Goal: Task Accomplishment & Management: Manage account settings

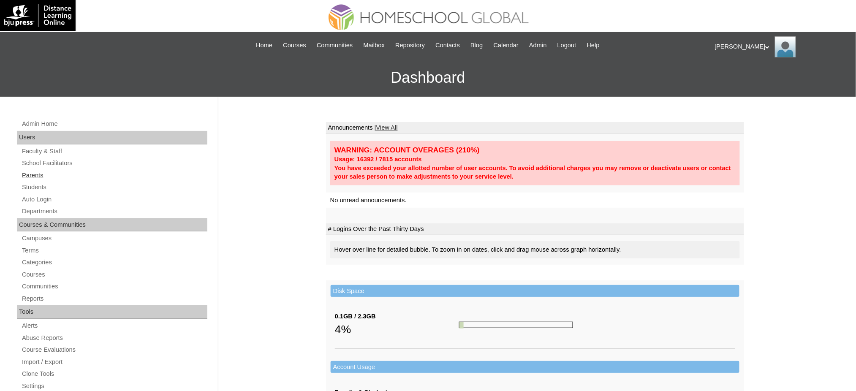
click at [38, 174] on link "Parents" at bounding box center [114, 175] width 186 height 11
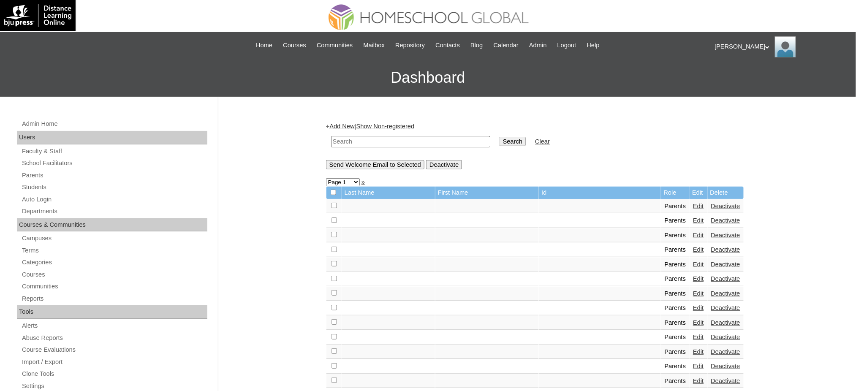
click at [426, 141] on input "text" at bounding box center [410, 141] width 159 height 11
paste input "[EMAIL_ADDRESS][DOMAIN_NAME]"
type input "sojustinerae0110@gmail.com"
click at [499, 138] on input "Search" at bounding box center [512, 141] width 26 height 9
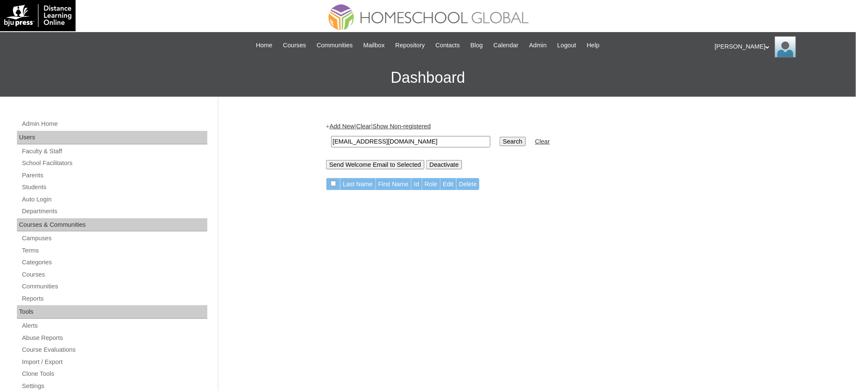
click at [386, 144] on input "[EMAIL_ADDRESS][DOMAIN_NAME]" at bounding box center [410, 141] width 159 height 11
click at [386, 144] on input "sojustinerae0110@gmail.com" at bounding box center [410, 141] width 159 height 11
paste input "Justine Rae"
type input "Justine Rae"
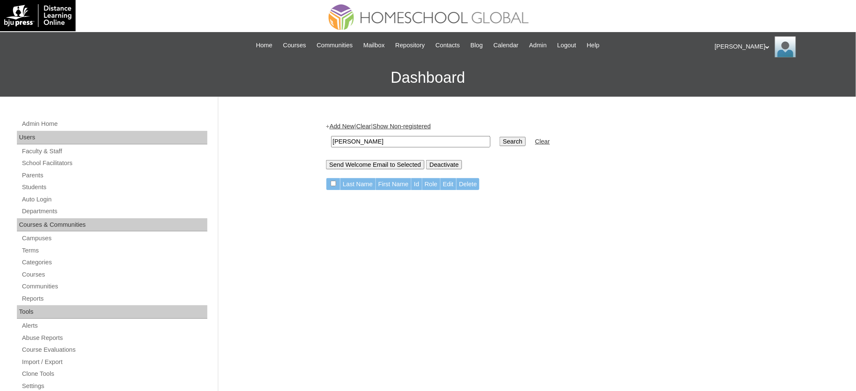
click at [499, 137] on input "Search" at bounding box center [512, 141] width 26 height 9
click at [32, 176] on link "Parents" at bounding box center [114, 175] width 186 height 11
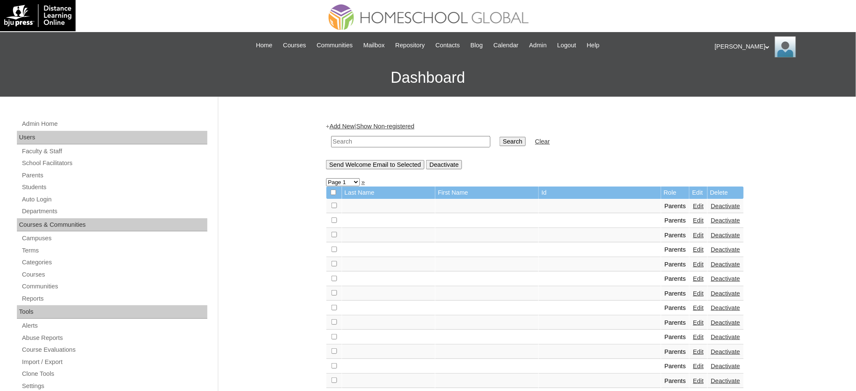
click at [446, 144] on input "text" at bounding box center [410, 141] width 159 height 11
paste input "MHP00145-TECHPH2021"
type input "MHP00145-TECHPH2021"
click at [499, 144] on input "Search" at bounding box center [512, 141] width 26 height 9
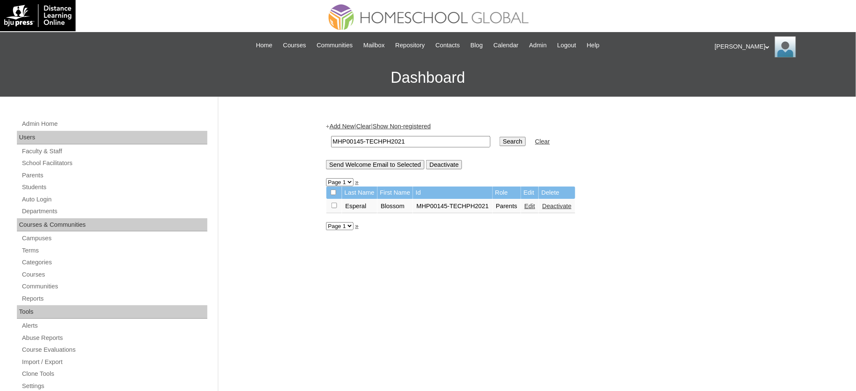
click at [526, 203] on link "Edit" at bounding box center [529, 206] width 11 height 7
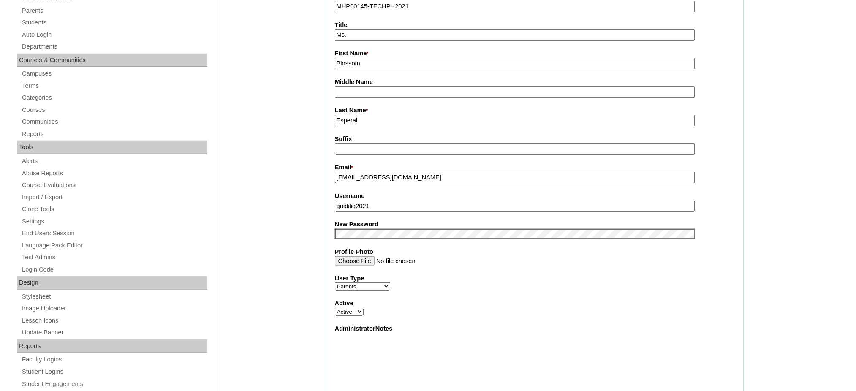
scroll to position [169, 0]
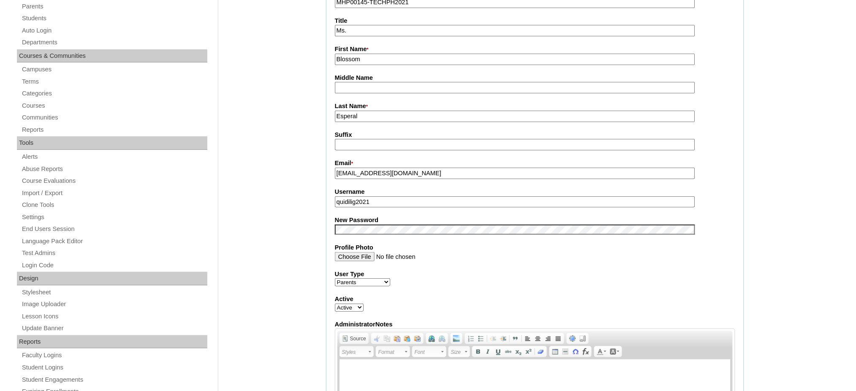
click at [383, 196] on input "quidilig2021" at bounding box center [515, 201] width 360 height 11
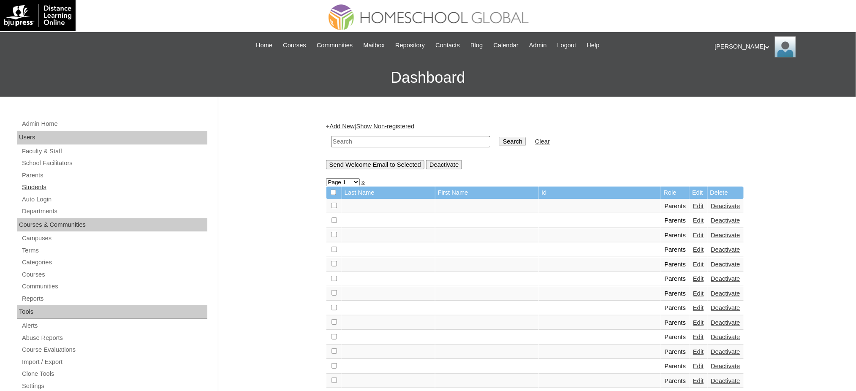
drag, startPoint x: 38, startPoint y: 191, endPoint x: 53, endPoint y: 188, distance: 15.1
click at [38, 191] on link "Students" at bounding box center [114, 187] width 186 height 11
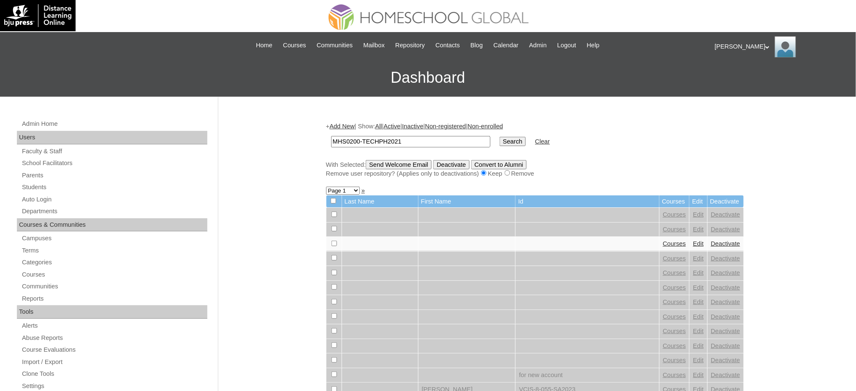
type input "MHS0200-TECHPH2021"
click at [499, 142] on input "Search" at bounding box center [512, 141] width 26 height 9
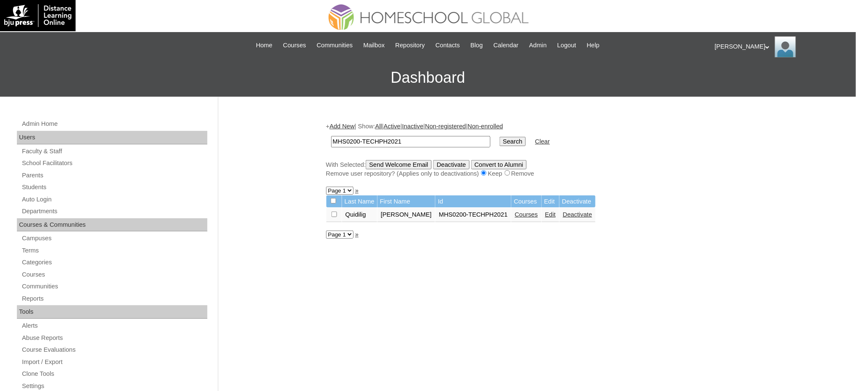
click at [556, 212] on link "Edit" at bounding box center [550, 214] width 11 height 7
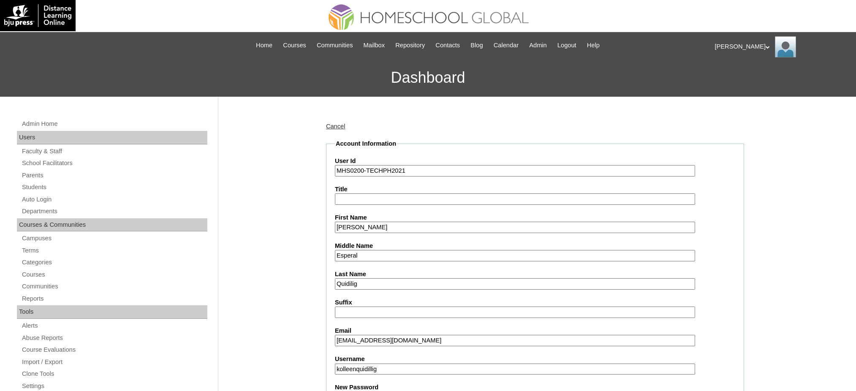
click at [375, 364] on input "kolleenquidillig" at bounding box center [515, 369] width 360 height 11
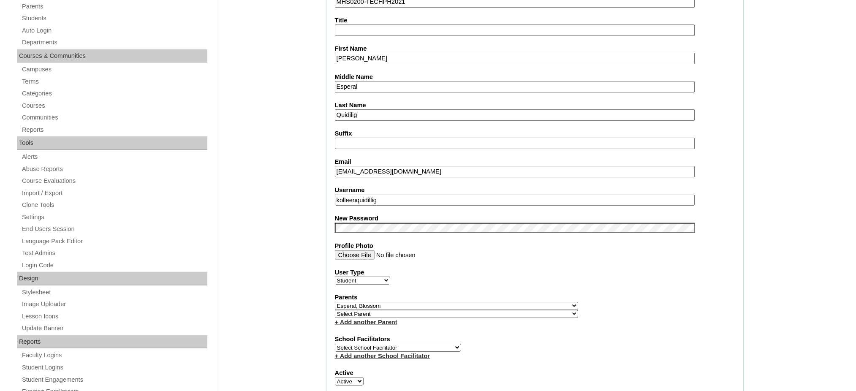
click at [375, 195] on input "kolleenquidillig" at bounding box center [515, 200] width 360 height 11
click at [388, 57] on input "Kolleen Dominique" at bounding box center [515, 58] width 360 height 11
click at [388, 56] on input "Kolleen Dominique" at bounding box center [515, 58] width 360 height 11
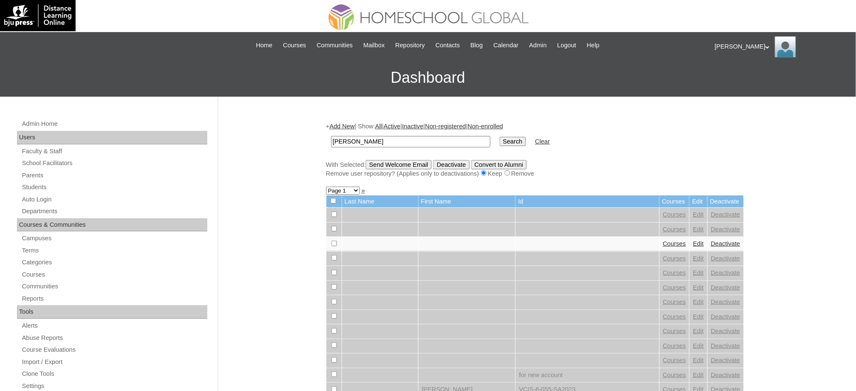
type input "[PERSON_NAME]"
click at [499, 138] on input "Search" at bounding box center [512, 141] width 26 height 9
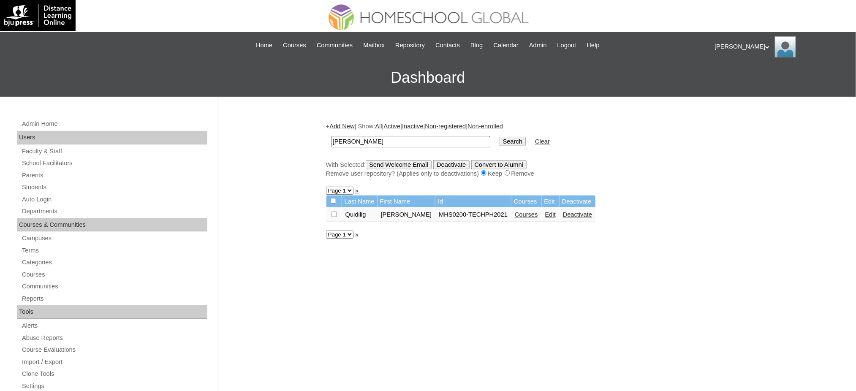
click at [534, 212] on link "Courses" at bounding box center [526, 214] width 23 height 7
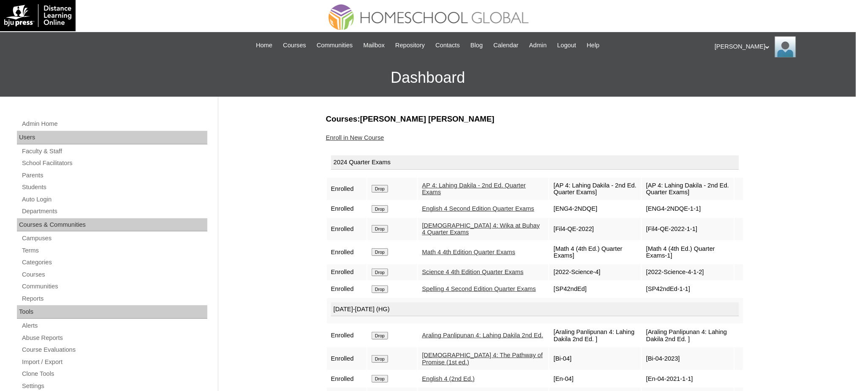
click at [383, 188] on input "Drop" at bounding box center [380, 189] width 16 height 8
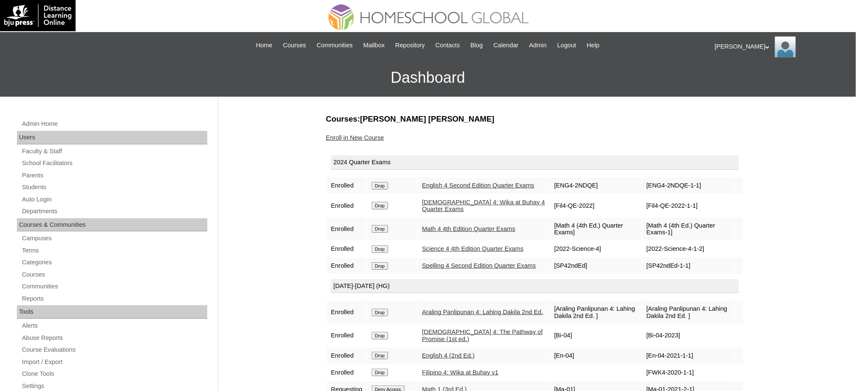
click at [383, 187] on input "Drop" at bounding box center [380, 186] width 16 height 8
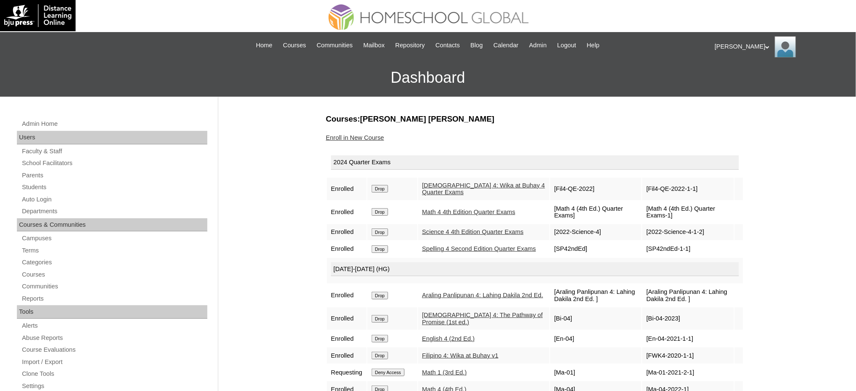
click at [385, 190] on input "Drop" at bounding box center [380, 189] width 16 height 8
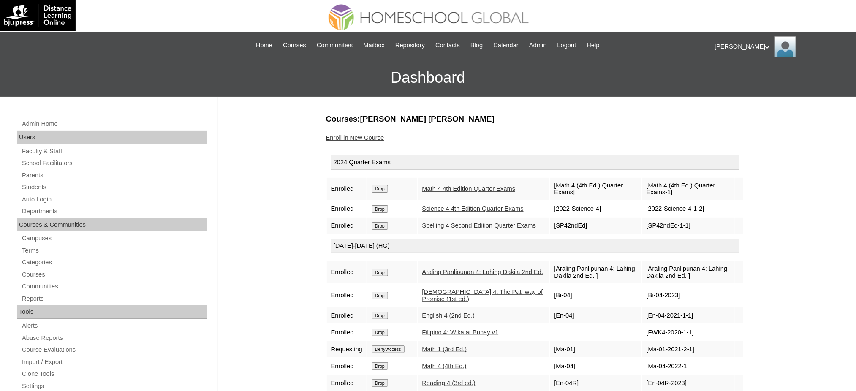
drag, startPoint x: 0, startPoint y: 0, endPoint x: 385, endPoint y: 185, distance: 427.6
click at [385, 185] on input "Drop" at bounding box center [380, 189] width 16 height 8
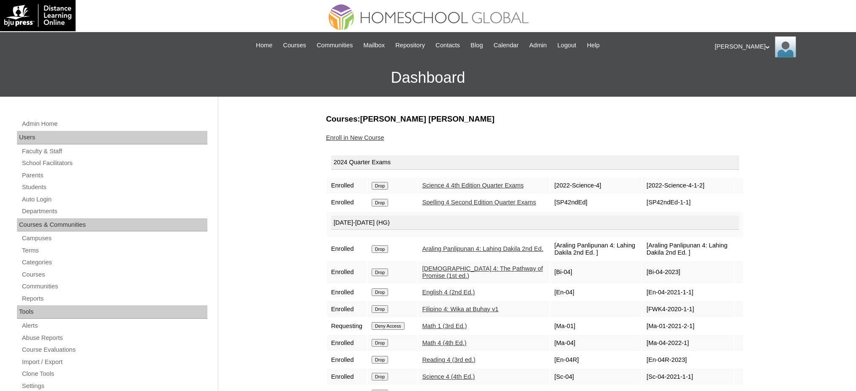
click at [384, 187] on input "Drop" at bounding box center [380, 186] width 16 height 8
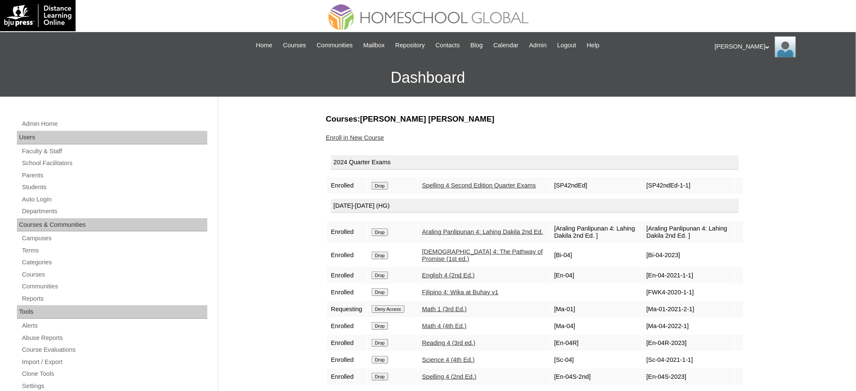
click at [388, 187] on input "Drop" at bounding box center [380, 186] width 16 height 8
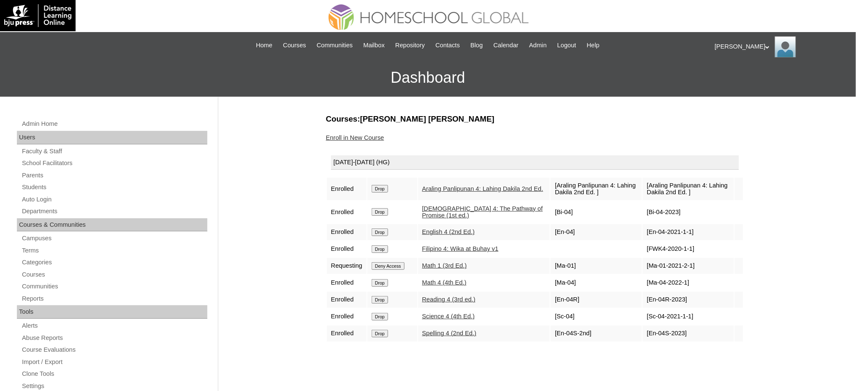
click at [379, 188] on input "Drop" at bounding box center [380, 189] width 16 height 8
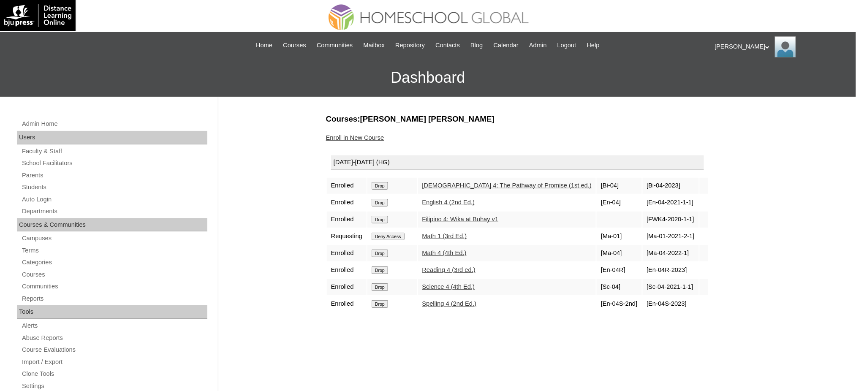
click at [381, 186] on input "Drop" at bounding box center [380, 186] width 16 height 8
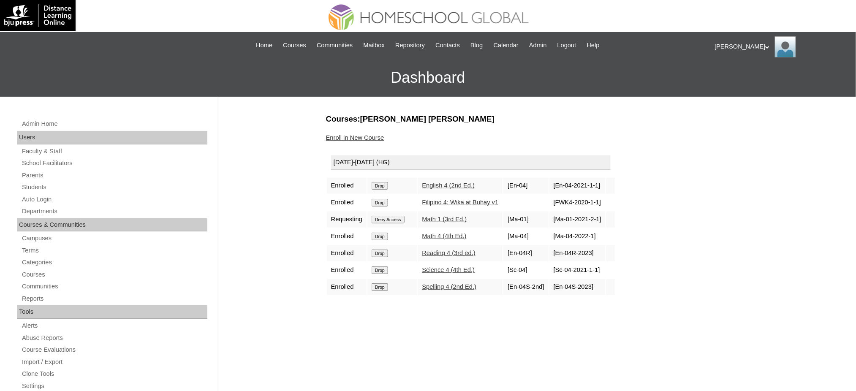
click at [386, 183] on input "Drop" at bounding box center [380, 186] width 16 height 8
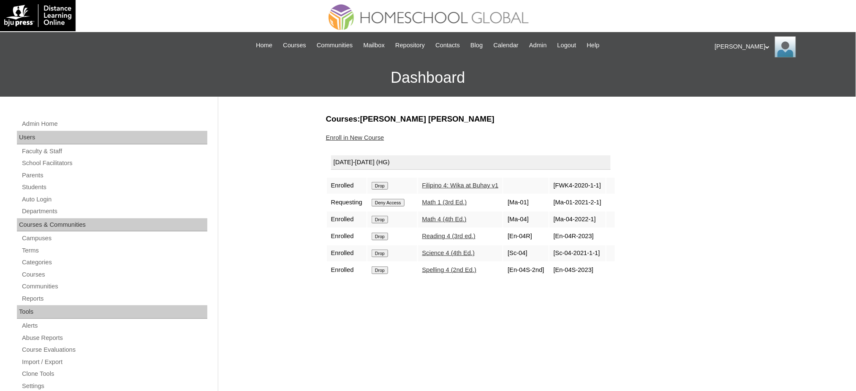
drag, startPoint x: 0, startPoint y: 0, endPoint x: 385, endPoint y: 182, distance: 426.5
click at [385, 182] on input "Drop" at bounding box center [380, 186] width 16 height 8
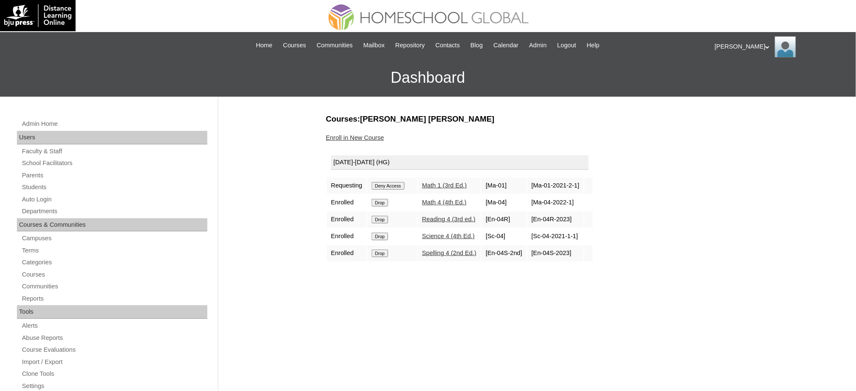
drag, startPoint x: 0, startPoint y: 0, endPoint x: 388, endPoint y: 184, distance: 429.1
click at [388, 184] on input "Deny Access" at bounding box center [388, 186] width 33 height 8
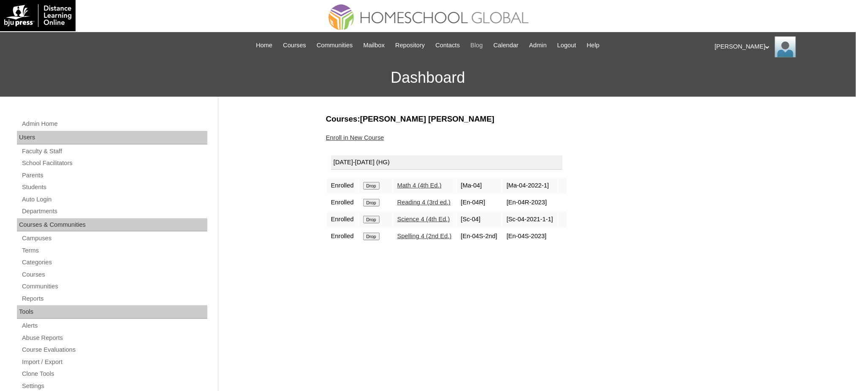
click at [380, 187] on input "Drop" at bounding box center [371, 186] width 16 height 8
drag, startPoint x: 0, startPoint y: 0, endPoint x: 373, endPoint y: 185, distance: 416.5
click at [373, 185] on input "Drop" at bounding box center [371, 186] width 16 height 8
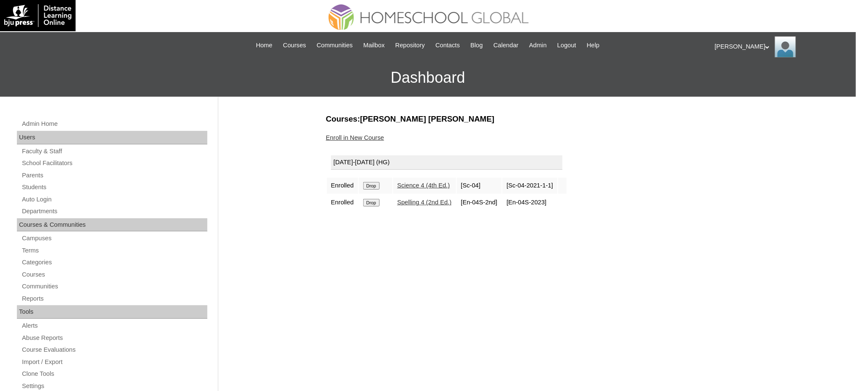
click at [373, 183] on input "Drop" at bounding box center [371, 186] width 16 height 8
click at [375, 185] on input "Drop" at bounding box center [371, 186] width 16 height 8
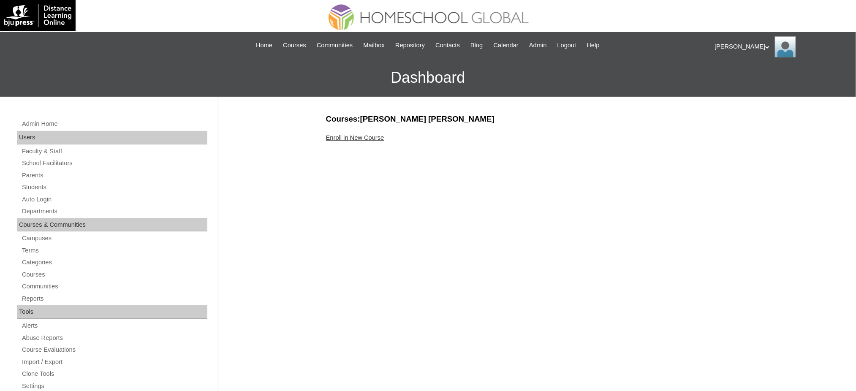
drag, startPoint x: 0, startPoint y: 0, endPoint x: 372, endPoint y: 137, distance: 396.5
click at [373, 137] on link "Enroll in New Course" at bounding box center [355, 137] width 58 height 7
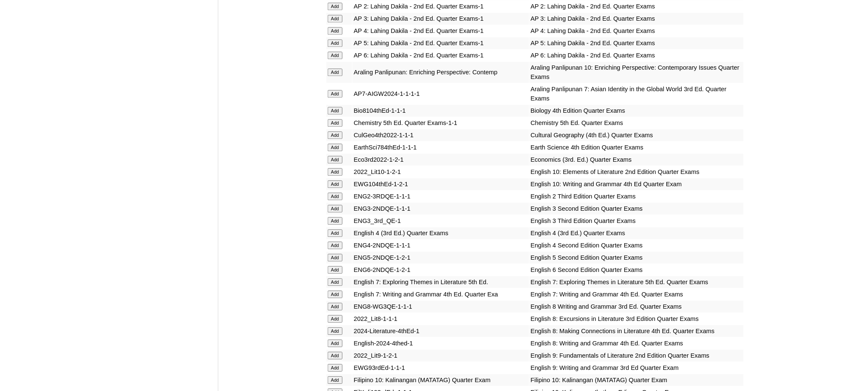
scroll to position [732, 0]
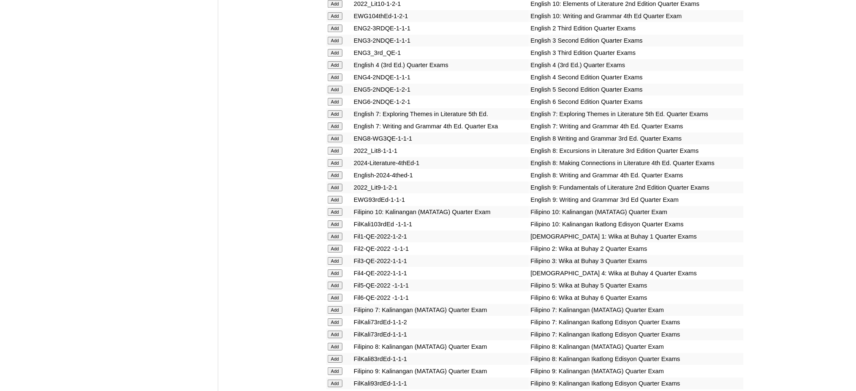
scroll to position [901, 0]
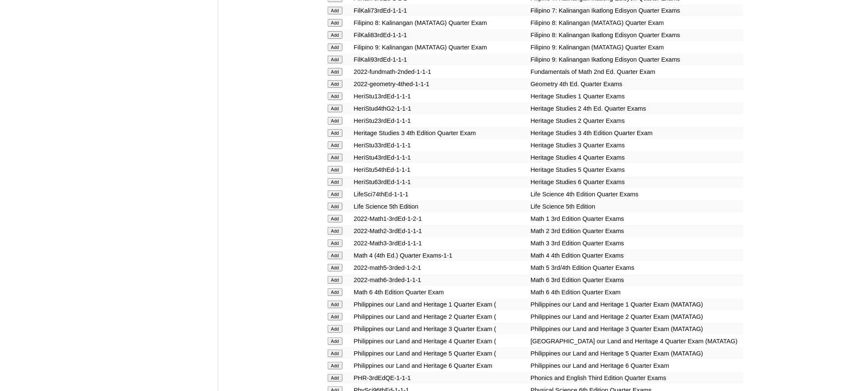
scroll to position [1238, 0]
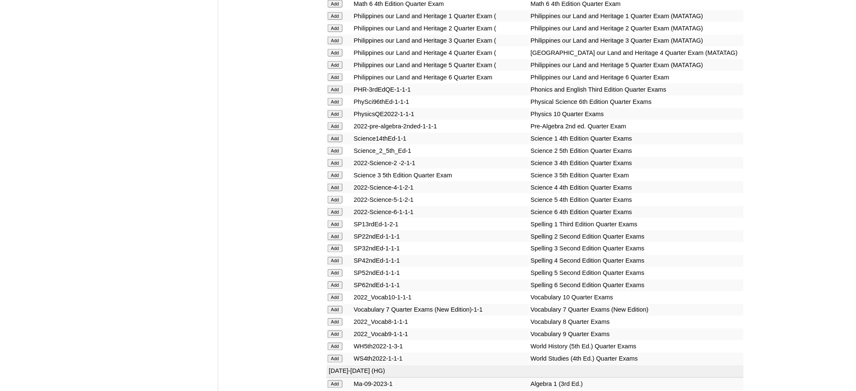
scroll to position [1520, 0]
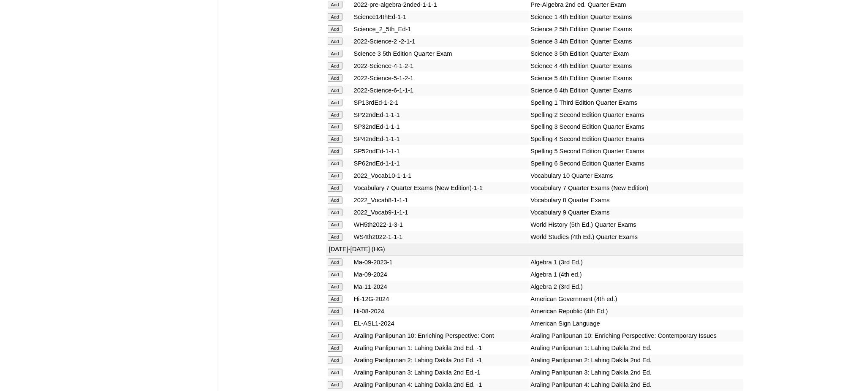
scroll to position [1632, 0]
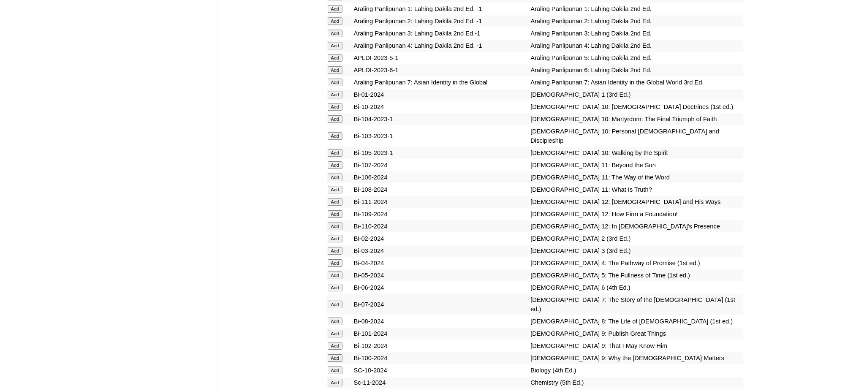
scroll to position [1970, 0]
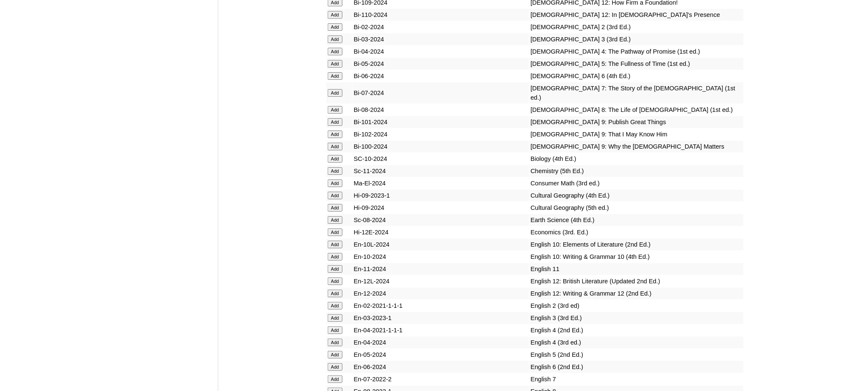
scroll to position [2196, 0]
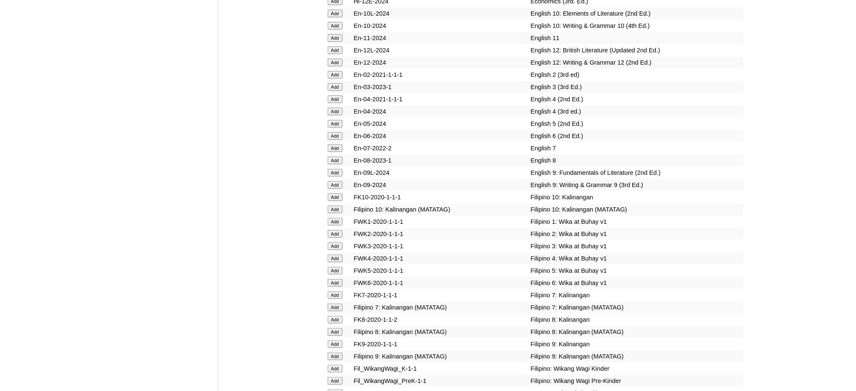
scroll to position [2421, 0]
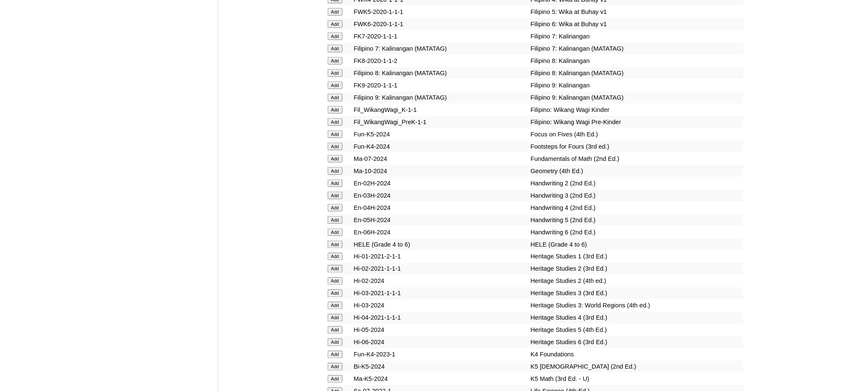
scroll to position [2702, 0]
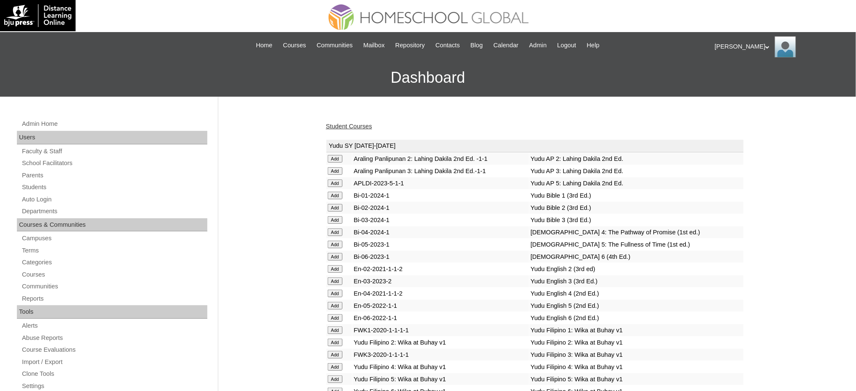
click at [347, 127] on link "Student Courses" at bounding box center [349, 126] width 46 height 7
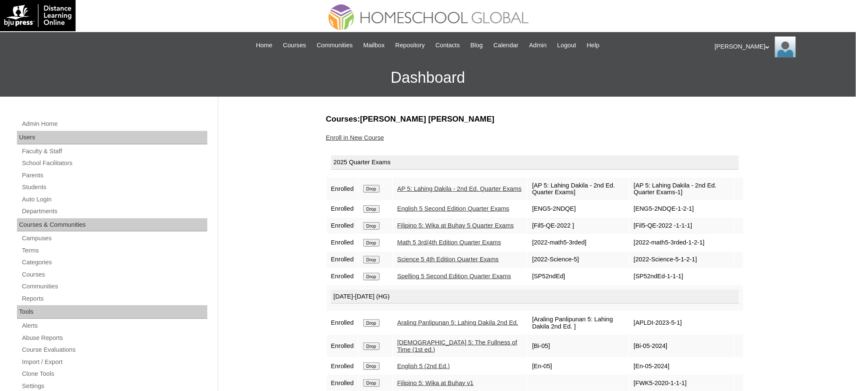
click at [360, 137] on link "Enroll in New Course" at bounding box center [355, 137] width 58 height 7
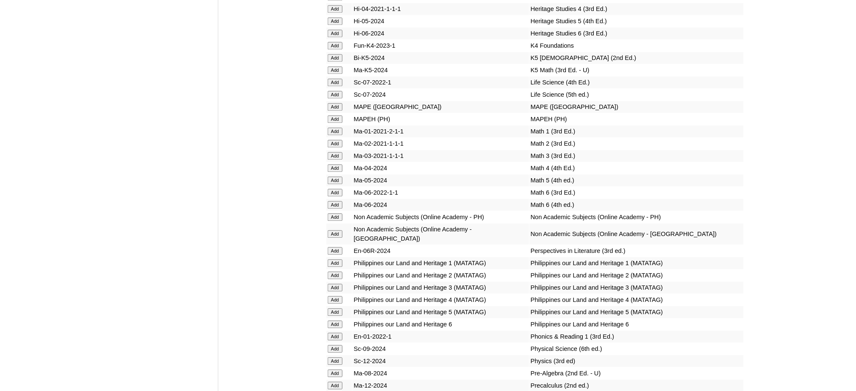
scroll to position [2983, 0]
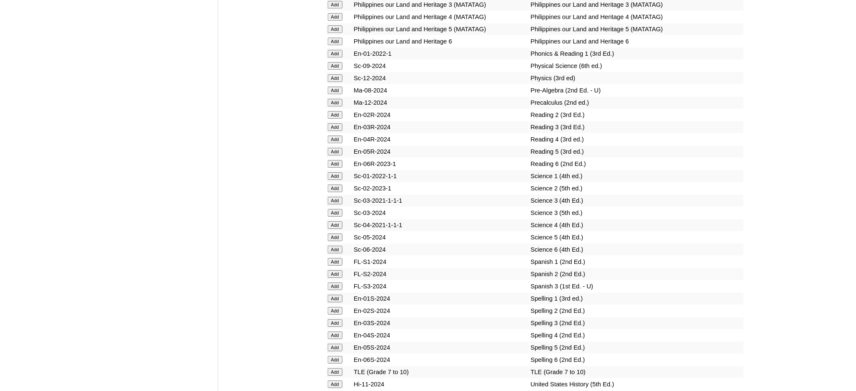
scroll to position [3265, 0]
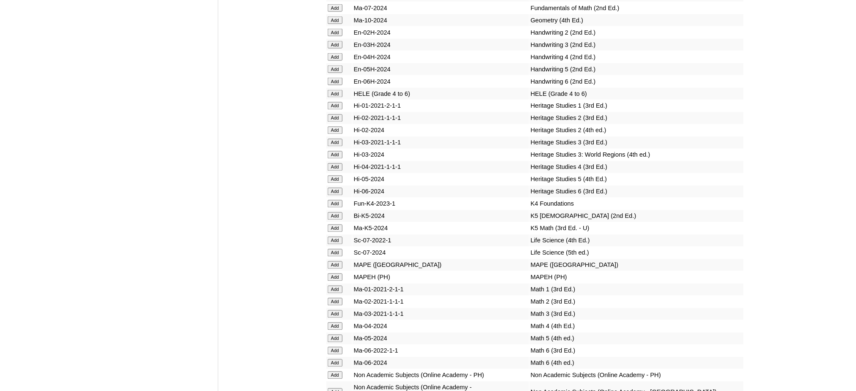
scroll to position [2815, 0]
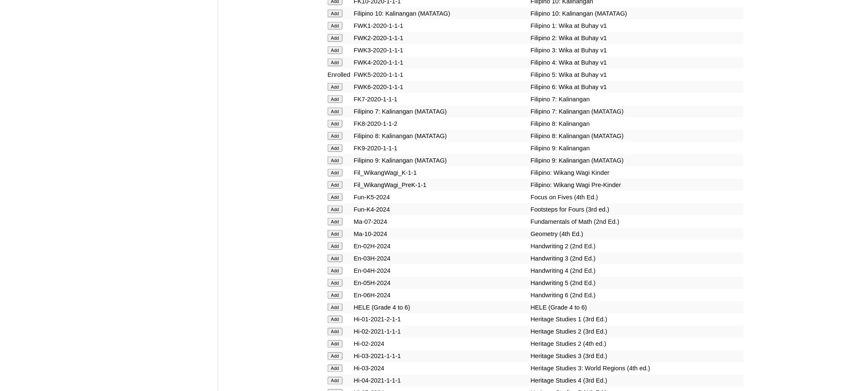
scroll to position [2646, 0]
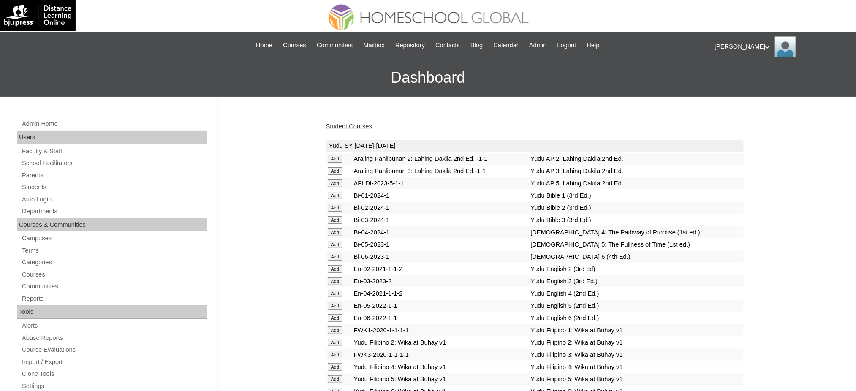
click at [346, 125] on link "Student Courses" at bounding box center [349, 126] width 46 height 7
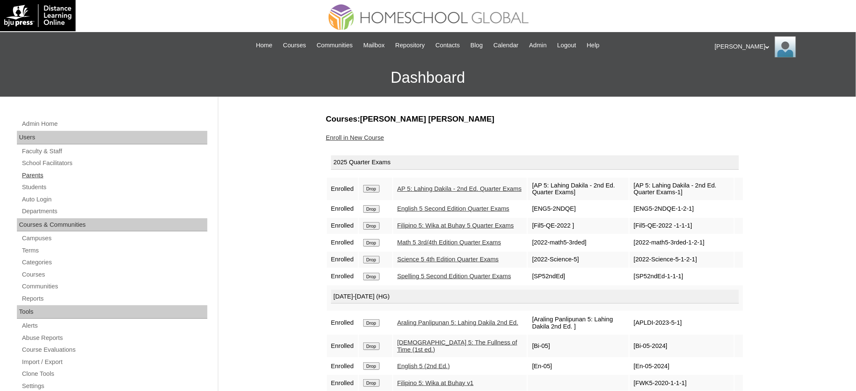
click at [32, 174] on link "Parents" at bounding box center [114, 175] width 186 height 11
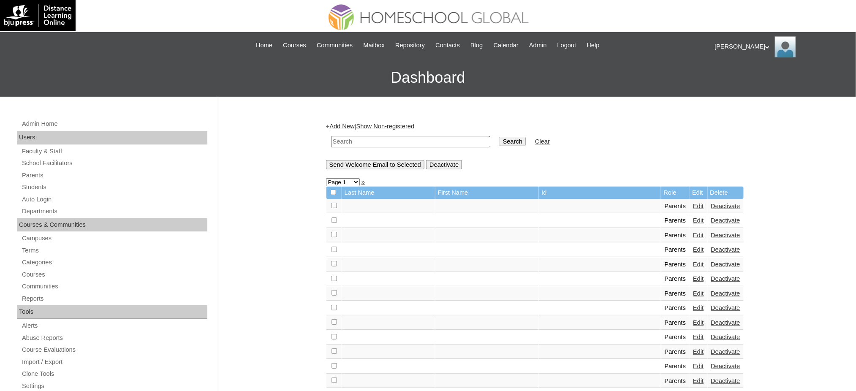
click at [410, 140] on input "text" at bounding box center [410, 141] width 159 height 11
paste input "MHP0088-TECHPH2024"
type input "MHP0088-TECHPH2024"
click at [499, 138] on input "Search" at bounding box center [512, 141] width 26 height 9
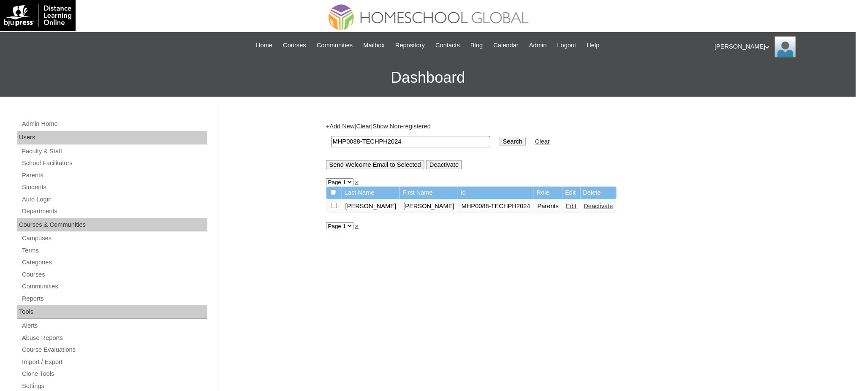
click at [566, 204] on link "Edit" at bounding box center [571, 206] width 11 height 7
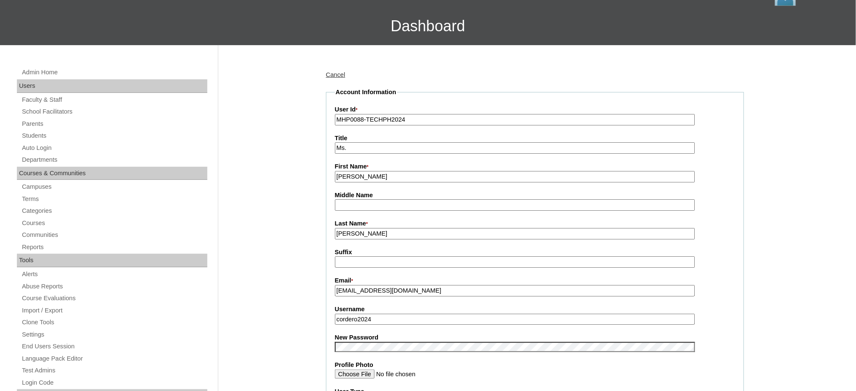
scroll to position [56, 0]
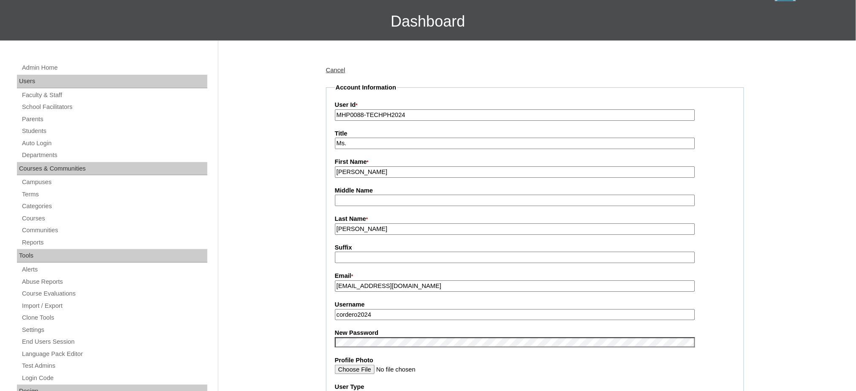
click at [384, 309] on input "cordero2024" at bounding box center [515, 314] width 360 height 11
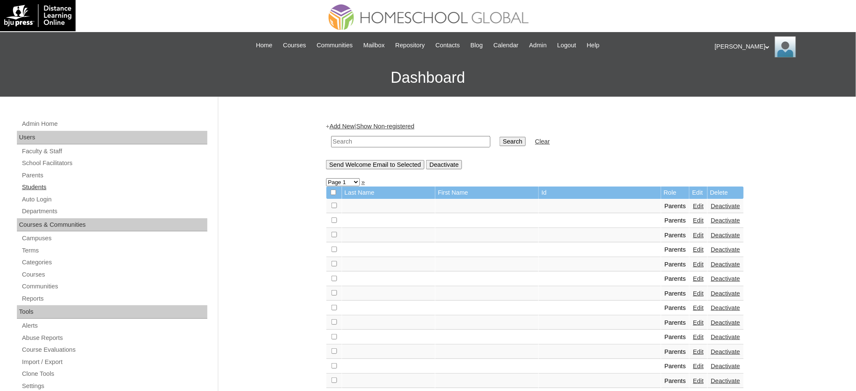
click at [49, 185] on link "Students" at bounding box center [114, 187] width 186 height 11
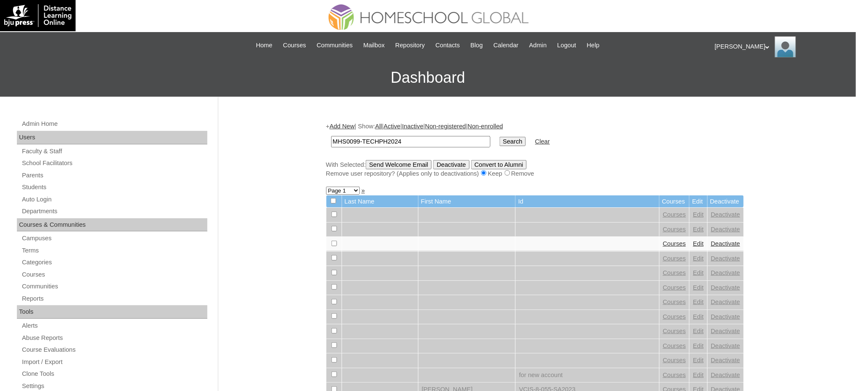
type input "MHS0099-TECHPH2024"
click at [499, 137] on input "Search" at bounding box center [512, 141] width 26 height 9
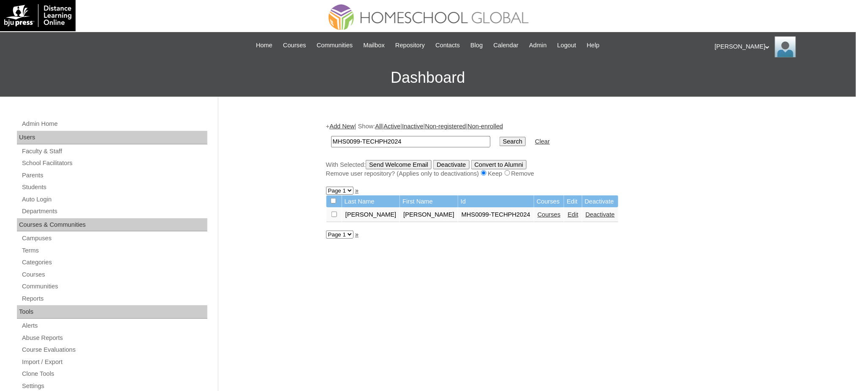
click at [567, 212] on link "Edit" at bounding box center [572, 214] width 11 height 7
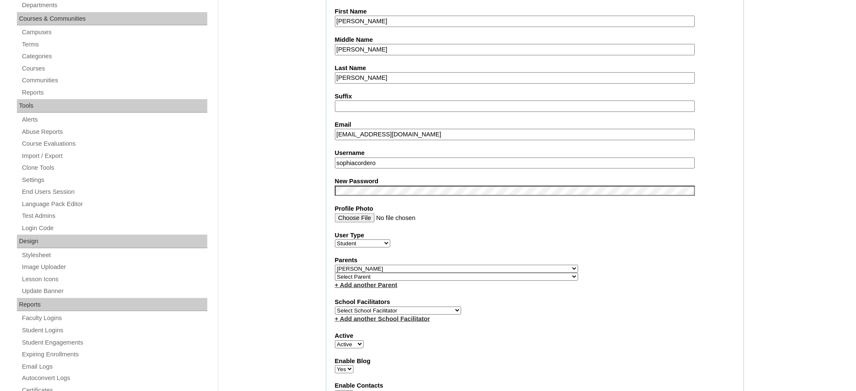
scroll to position [225, 0]
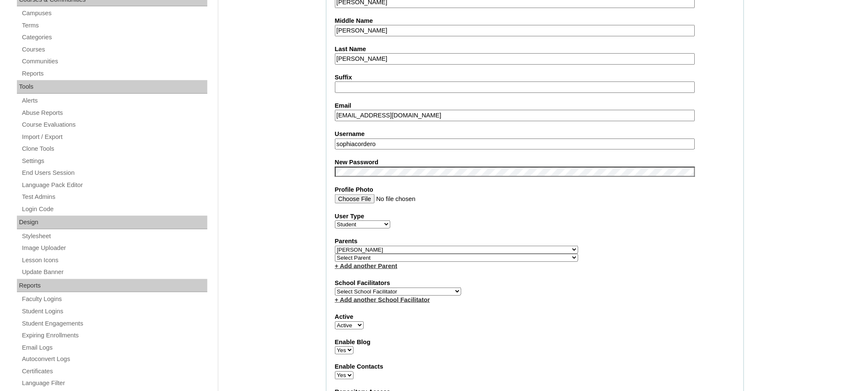
click at [404, 139] on input "sophiacordero" at bounding box center [515, 143] width 360 height 11
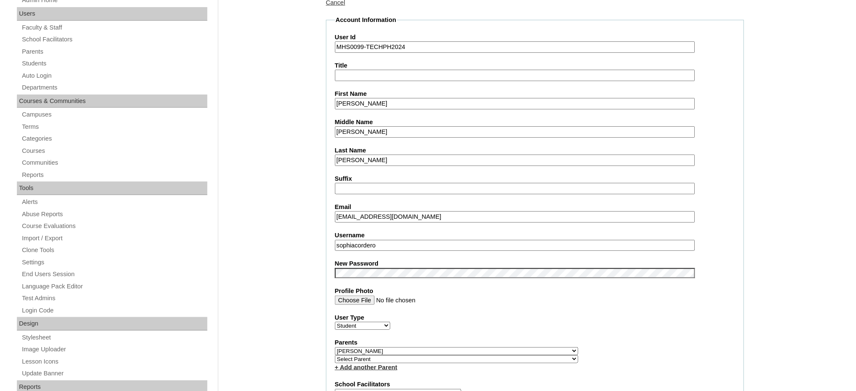
scroll to position [112, 0]
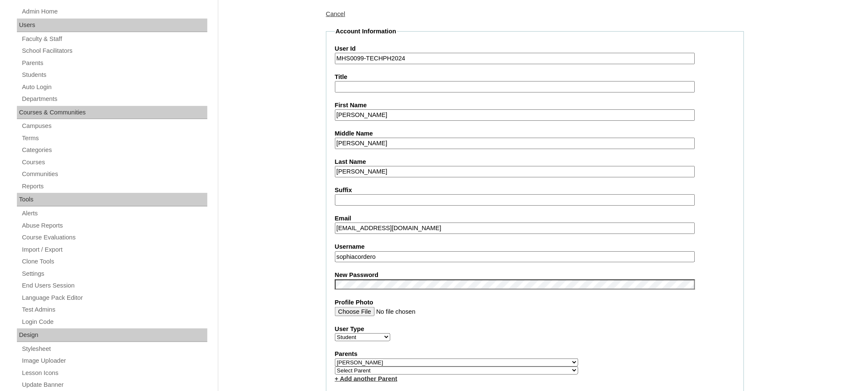
click at [377, 116] on input "[PERSON_NAME]" at bounding box center [515, 114] width 360 height 11
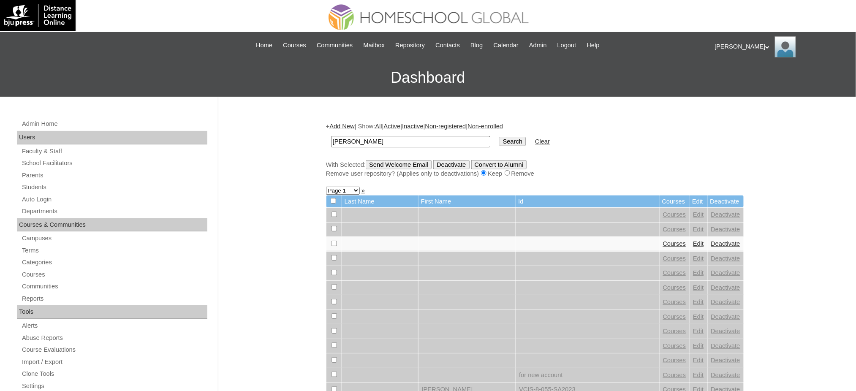
type input "[PERSON_NAME]"
click at [499, 138] on input "Search" at bounding box center [512, 141] width 26 height 9
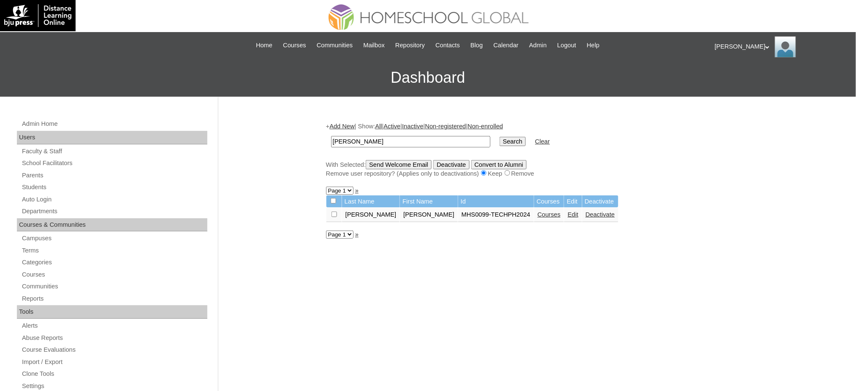
click at [537, 213] on link "Courses" at bounding box center [548, 214] width 23 height 7
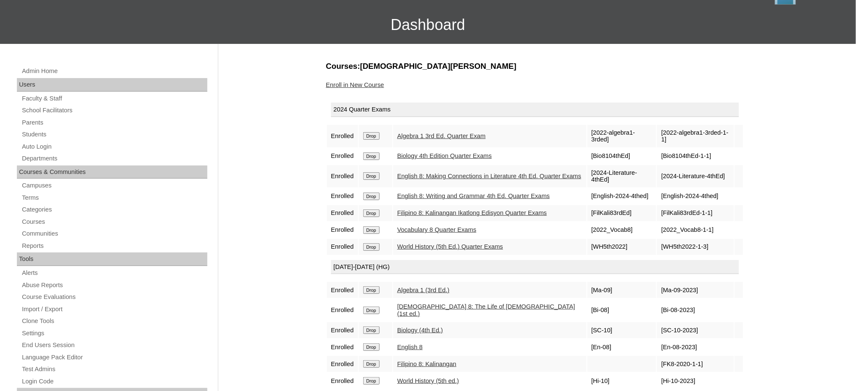
scroll to position [56, 0]
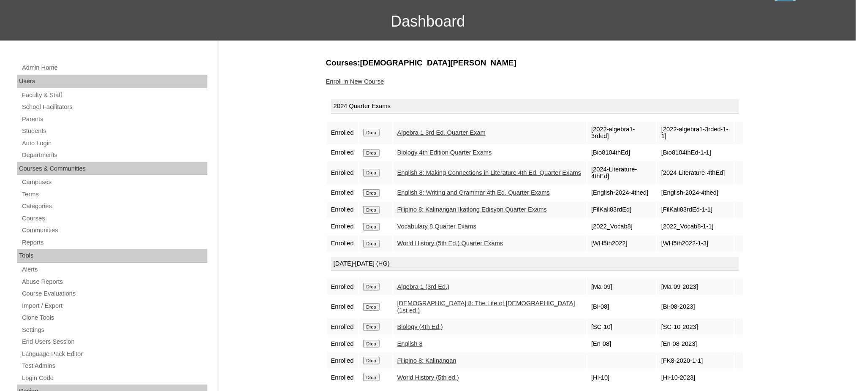
click at [376, 133] on input "Drop" at bounding box center [371, 133] width 16 height 8
